Goal: Navigation & Orientation: Find specific page/section

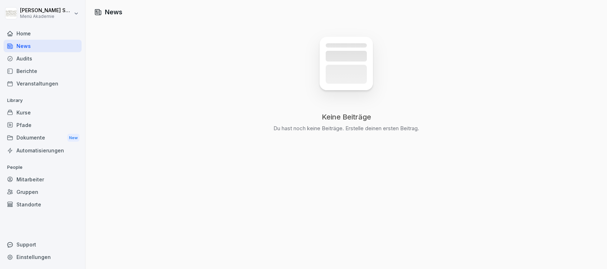
click at [34, 34] on div "Home" at bounding box center [43, 33] width 78 height 13
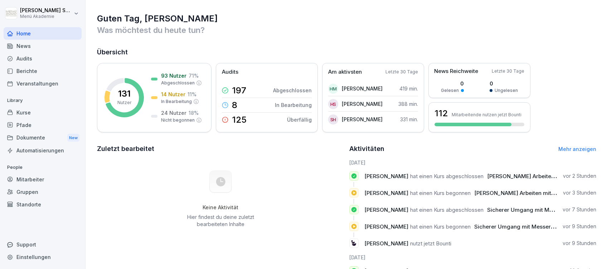
click at [566, 148] on link "Mehr anzeigen" at bounding box center [578, 149] width 38 height 6
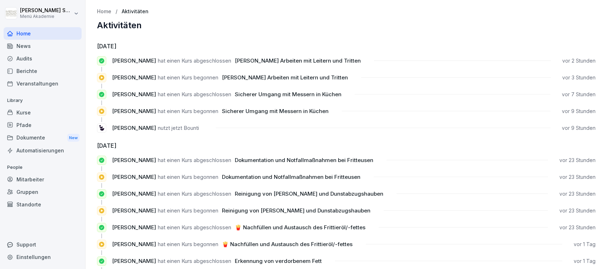
click at [21, 32] on div "Home" at bounding box center [43, 33] width 78 height 13
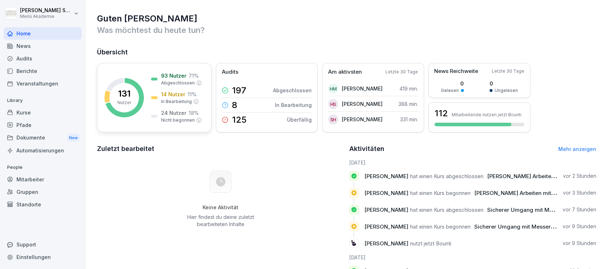
click at [178, 97] on p "14 Nutzer" at bounding box center [173, 95] width 24 height 8
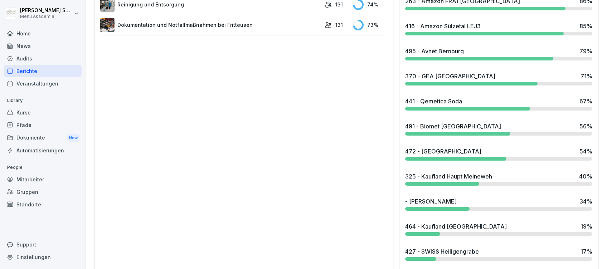
scroll to position [573, 0]
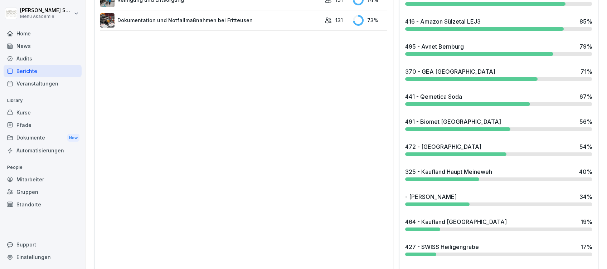
click at [445, 223] on div "464 - Kaufland [GEOGRAPHIC_DATA]" at bounding box center [456, 222] width 102 height 9
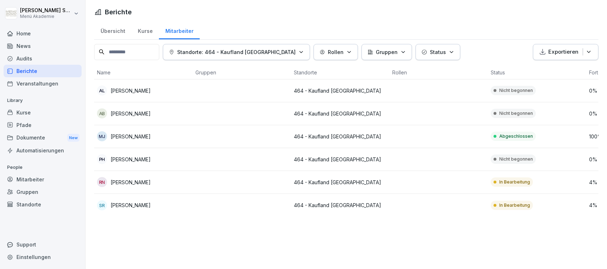
click at [29, 32] on div "Home" at bounding box center [43, 33] width 78 height 13
